Goal: Task Accomplishment & Management: Manage account settings

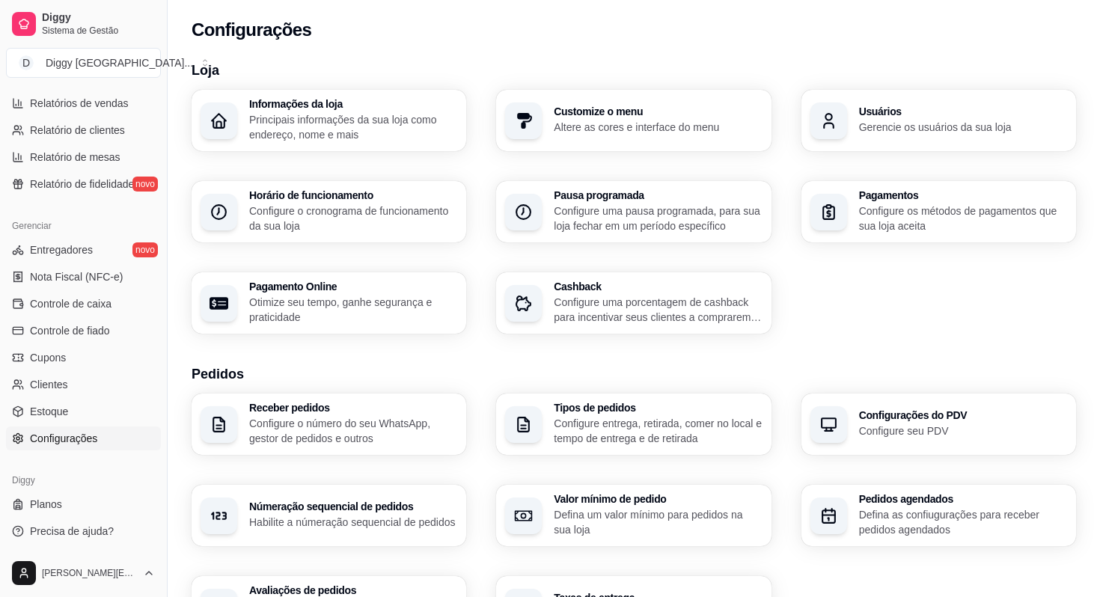
scroll to position [451, 0]
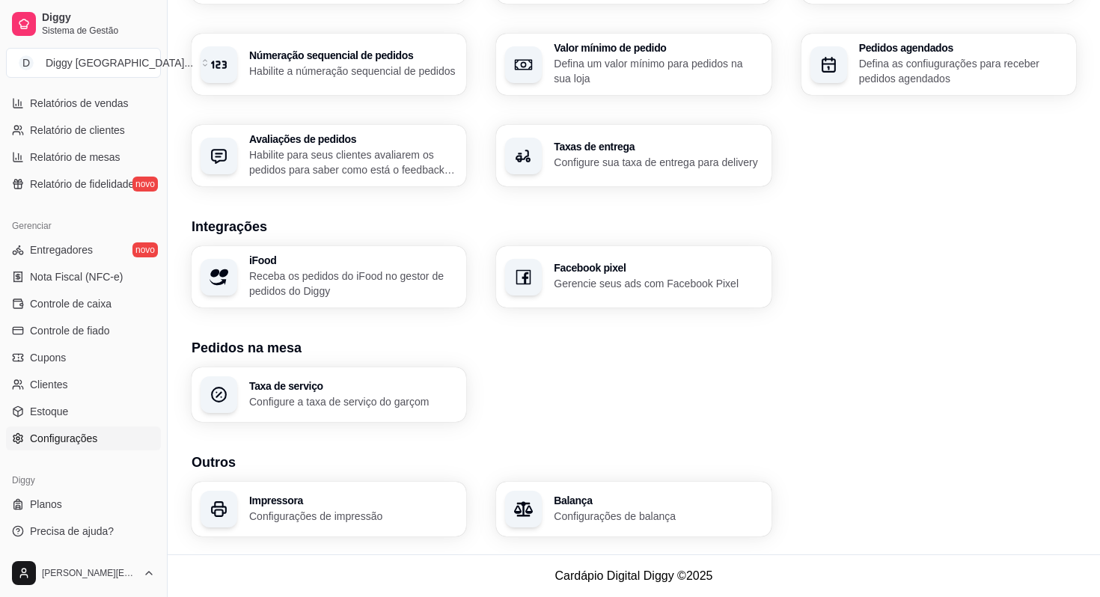
click at [349, 407] on p "Configure a taxa de serviço do garçom" at bounding box center [353, 401] width 208 height 15
click at [325, 493] on div "Impressora Configurações de impressão" at bounding box center [329, 509] width 275 height 55
click at [612, 538] on div "Loja Informações da loja Principais informações da sua loja como endereço, nome…" at bounding box center [634, 77] width 932 height 955
click at [417, 521] on p "Configurações de impressão" at bounding box center [352, 516] width 202 height 14
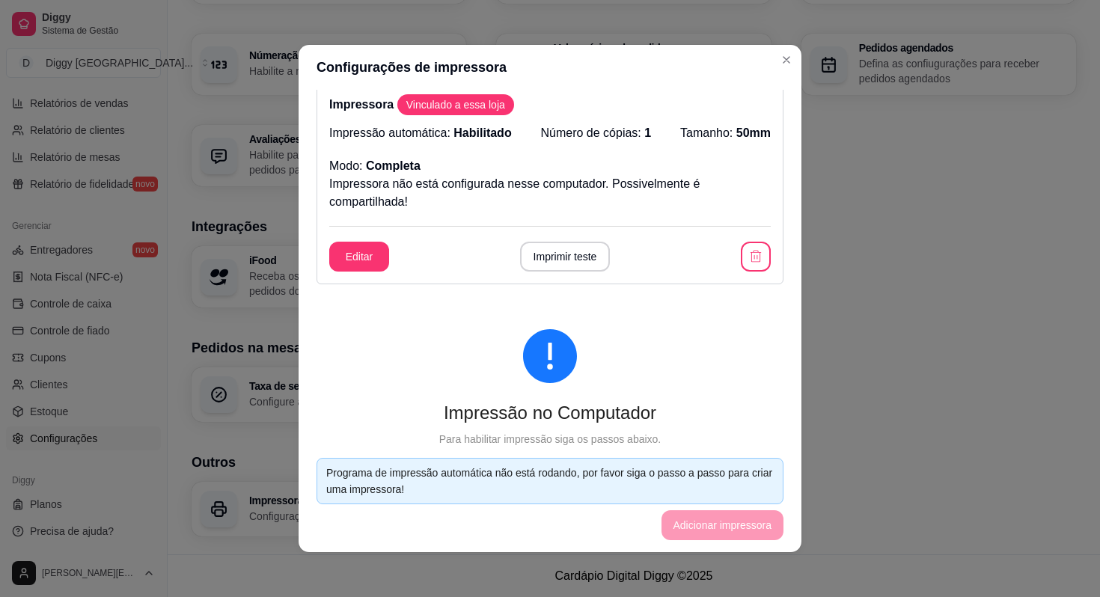
scroll to position [0, 0]
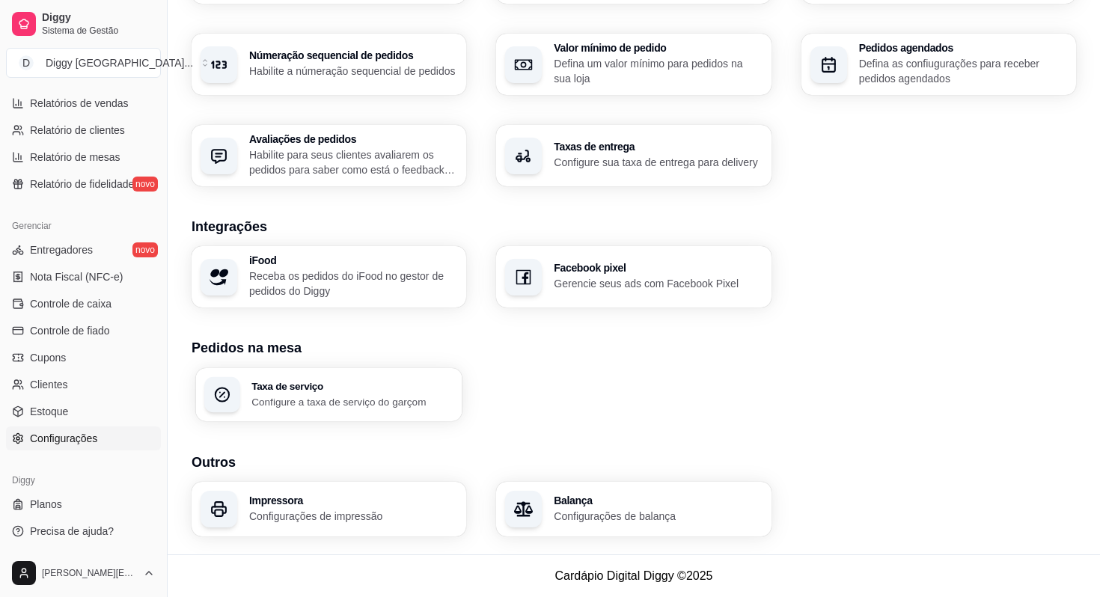
click at [303, 397] on p "Configure a taxa de serviço do garçom" at bounding box center [352, 401] width 202 height 14
click at [558, 488] on div "Balança Configurações de balança" at bounding box center [634, 509] width 266 height 53
click at [609, 522] on p "Configurações de balança" at bounding box center [658, 516] width 208 height 15
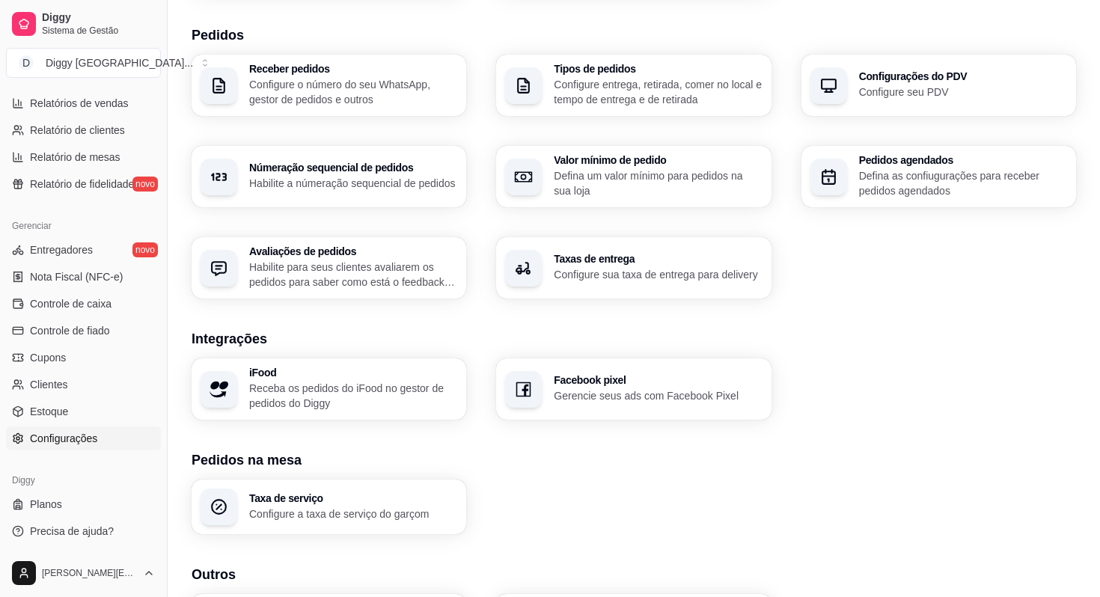
scroll to position [321, 0]
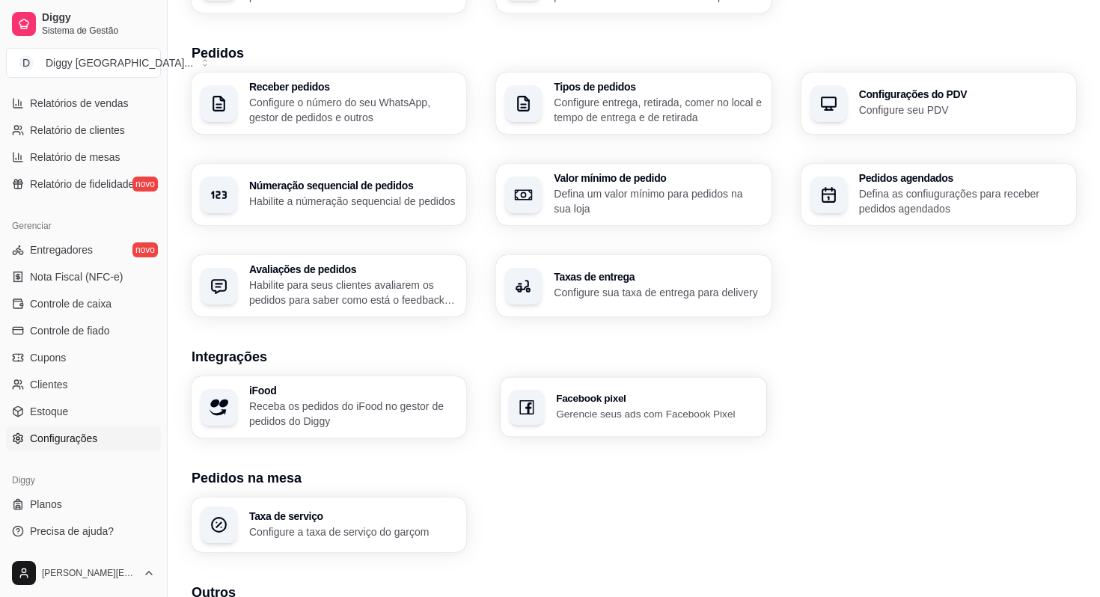
click at [590, 398] on h3 "Facebook pixel" at bounding box center [658, 399] width 202 height 10
click at [854, 224] on div "Pedidos agendados Defina as confiugurações para receber pedidos agendados" at bounding box center [938, 194] width 275 height 61
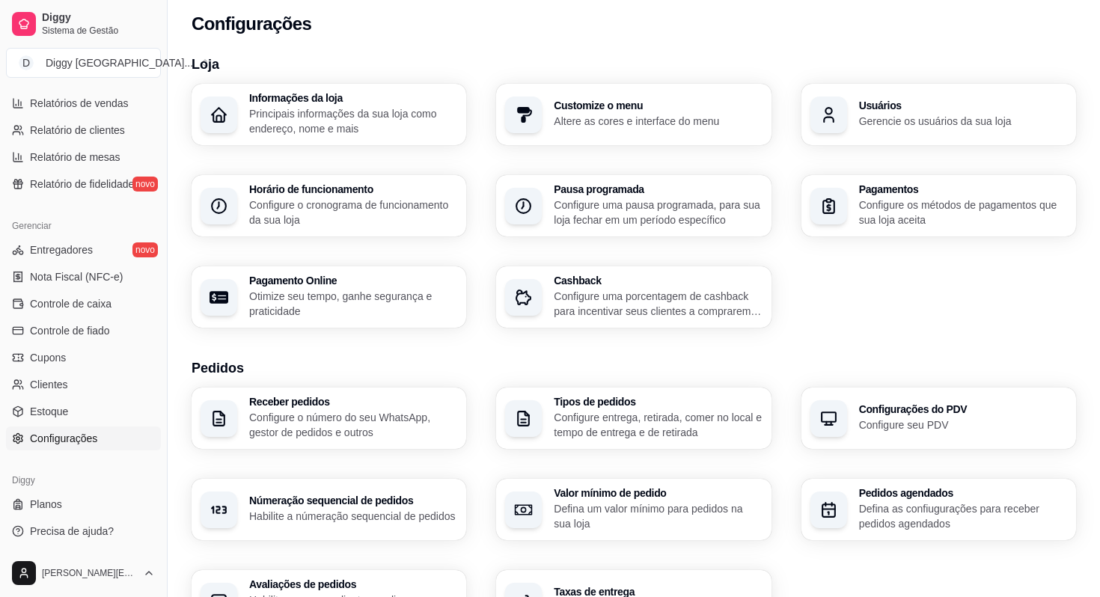
scroll to position [0, 0]
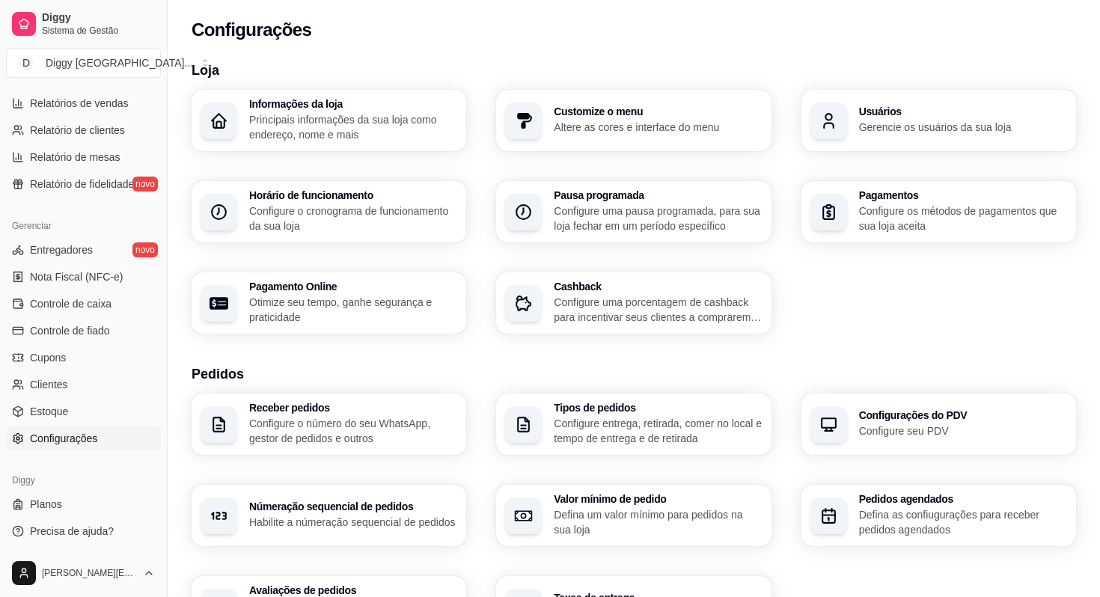
click at [924, 143] on div "Usuários Gerencie os usuários da sua loja" at bounding box center [938, 120] width 275 height 61
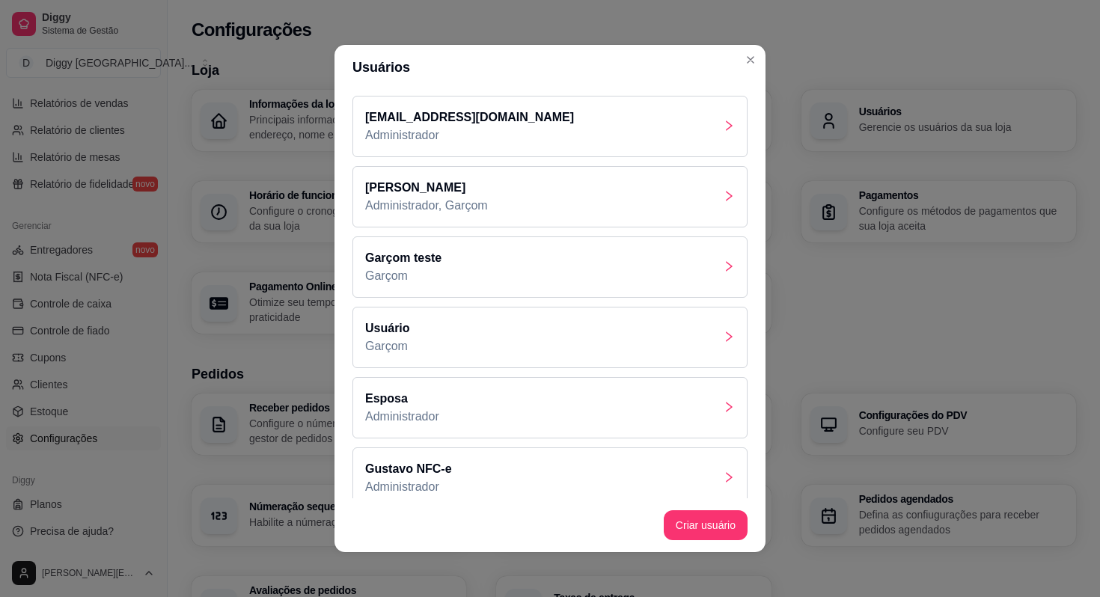
click at [597, 282] on div "Garçom teste Garçom" at bounding box center [549, 266] width 395 height 61
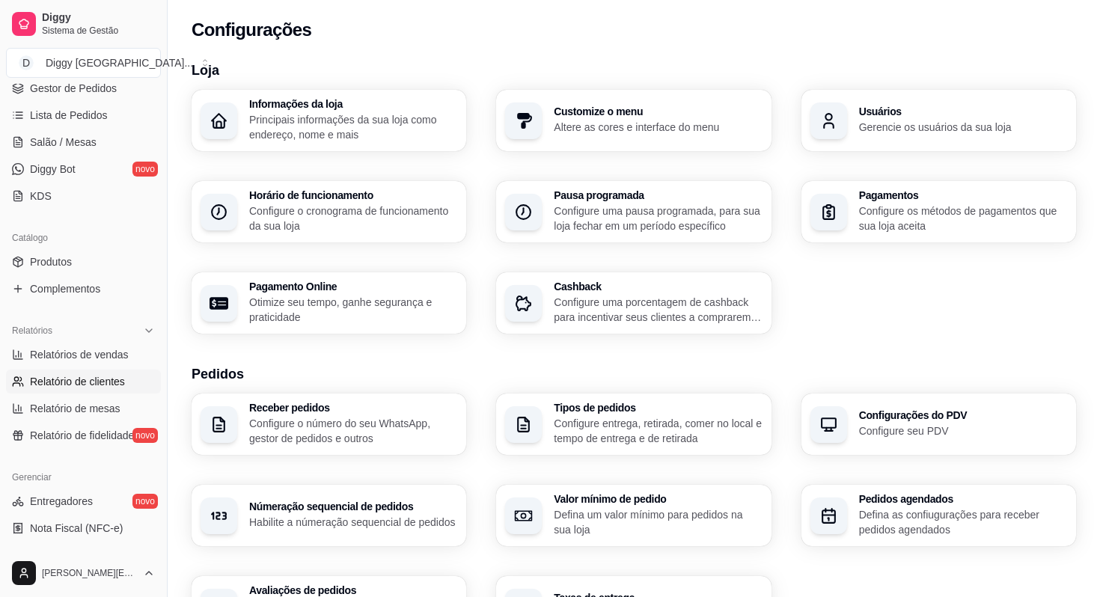
scroll to position [218, 0]
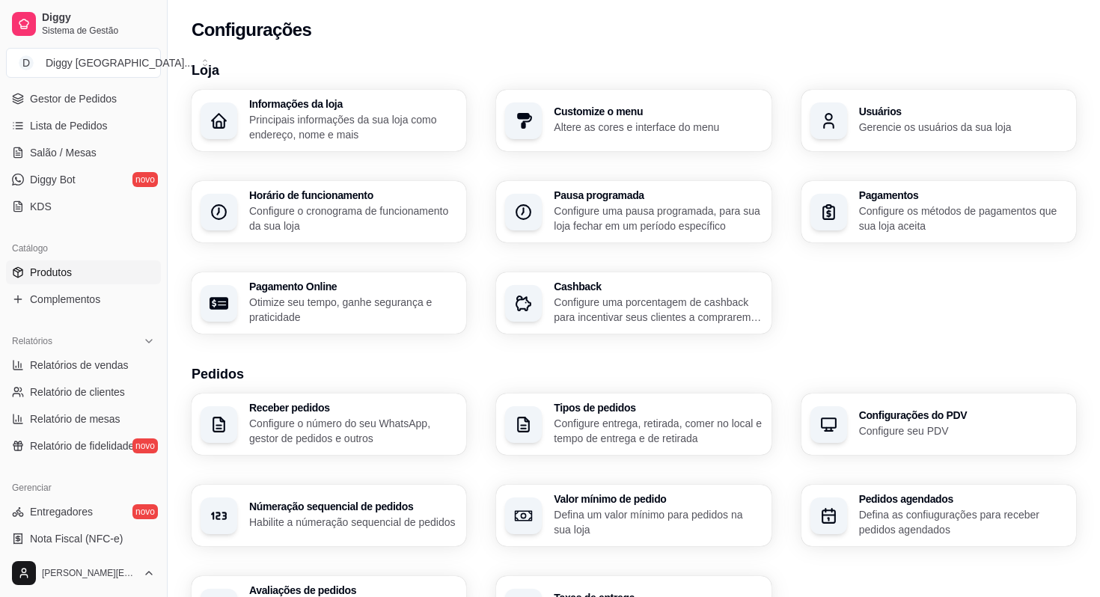
click at [59, 263] on link "Produtos" at bounding box center [83, 272] width 155 height 24
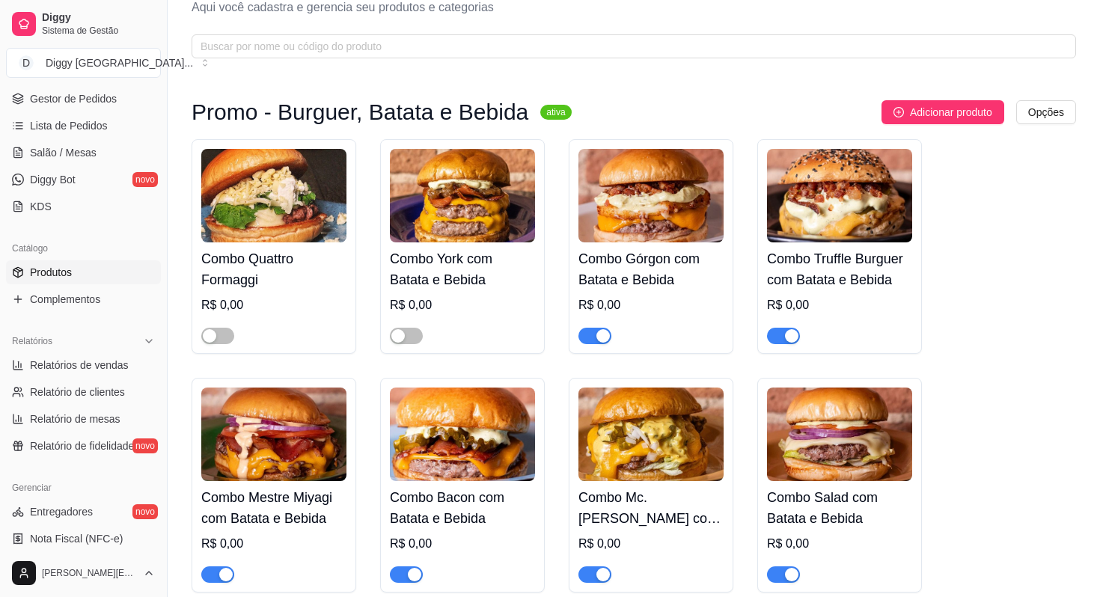
scroll to position [52, 0]
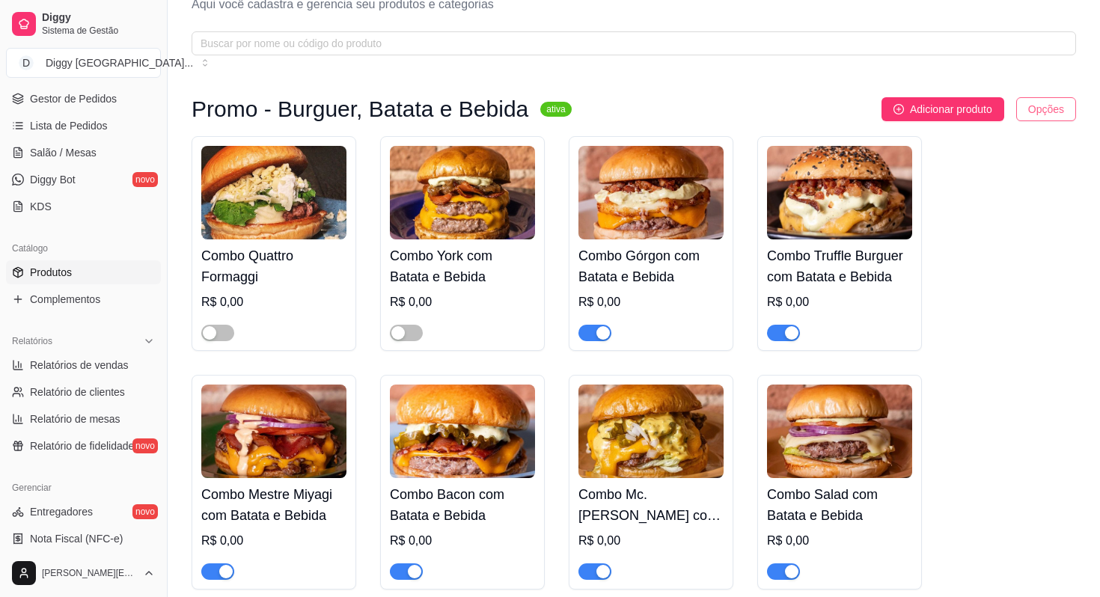
click at [1041, 116] on html "Diggy Sistema de Gestão D Diggy Hamburg ... Loja aberta Período gratuito até 20…" at bounding box center [550, 246] width 1100 height 597
click at [997, 165] on div "Editar categoria" at bounding box center [1016, 171] width 160 height 24
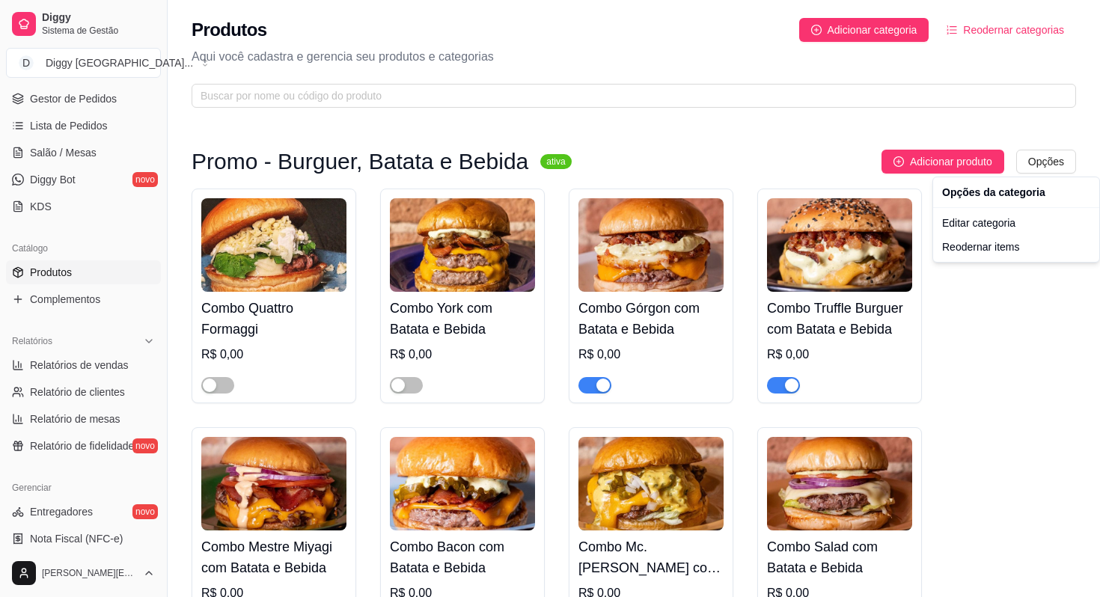
scroll to position [0, 0]
